Goal: Transaction & Acquisition: Purchase product/service

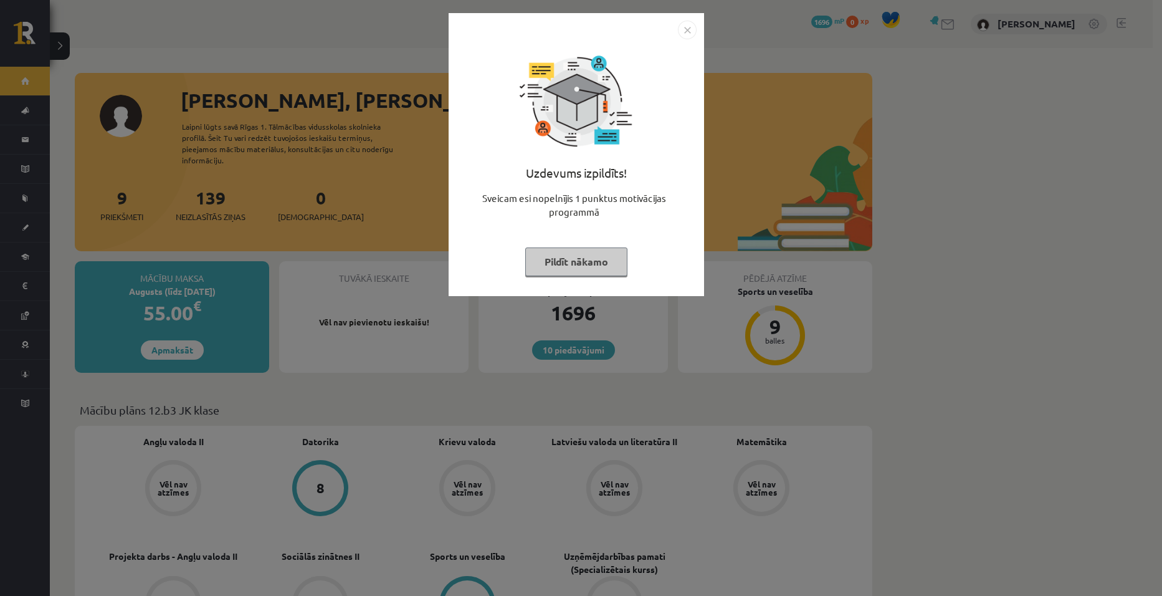
click at [684, 28] on img "Close" at bounding box center [687, 30] width 19 height 19
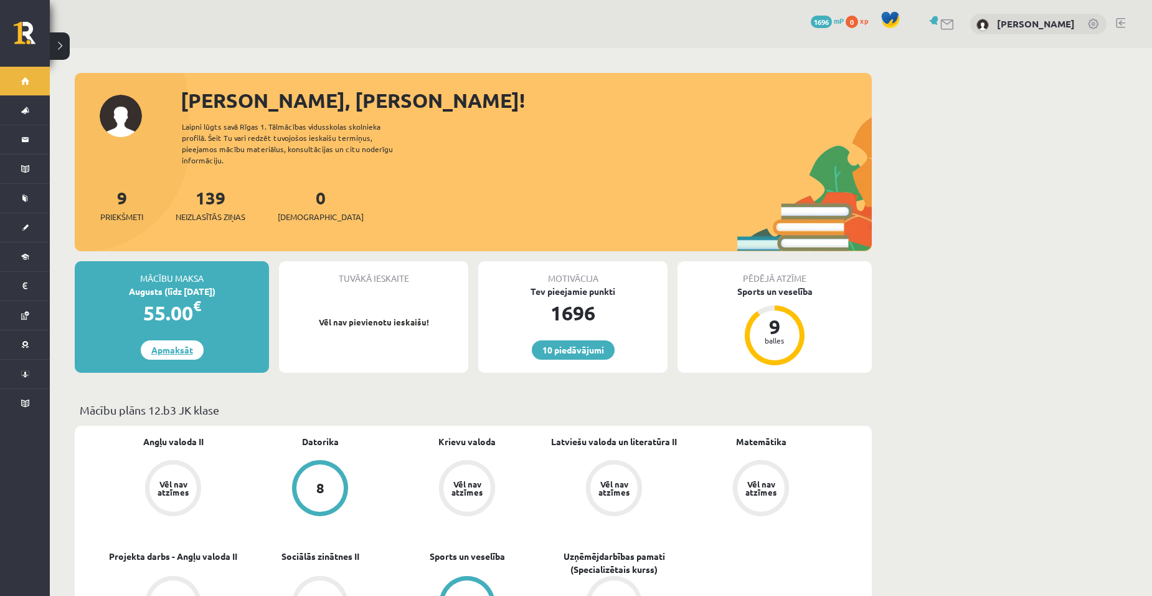
click at [172, 340] on link "Apmaksāt" at bounding box center [172, 349] width 63 height 19
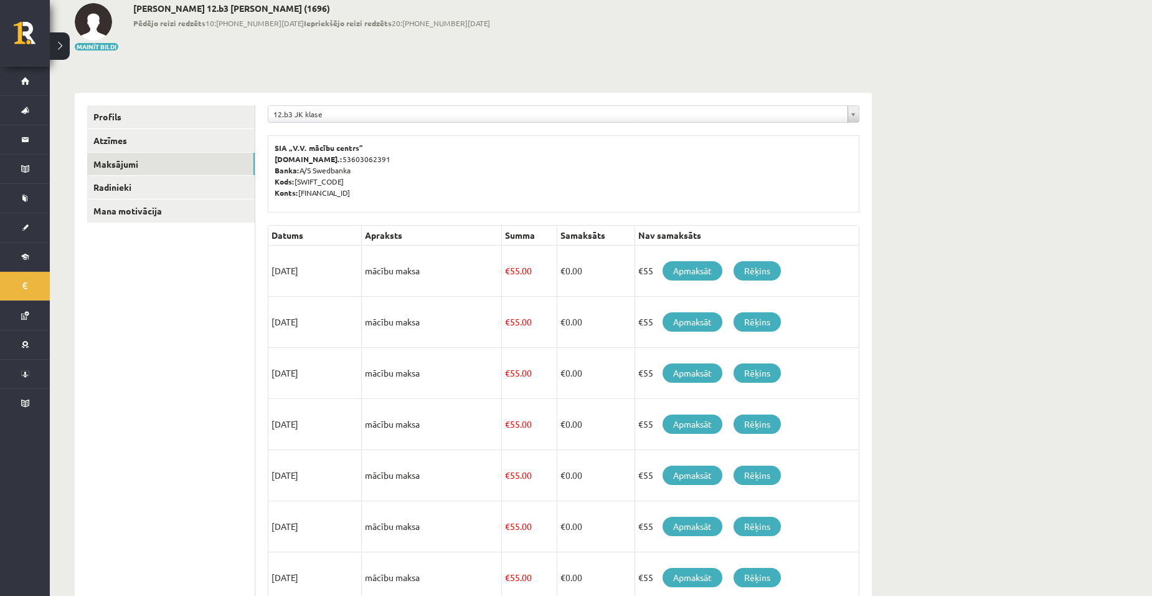
scroll to position [132, 0]
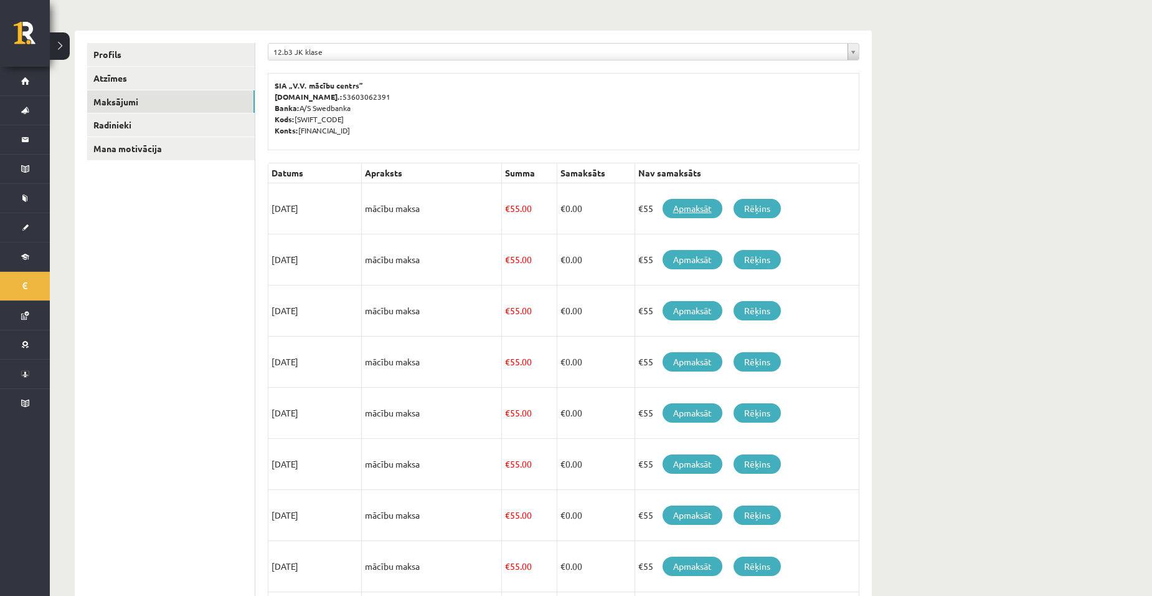
click at [690, 208] on link "Apmaksāt" at bounding box center [693, 208] width 60 height 19
